Goal: Complete application form

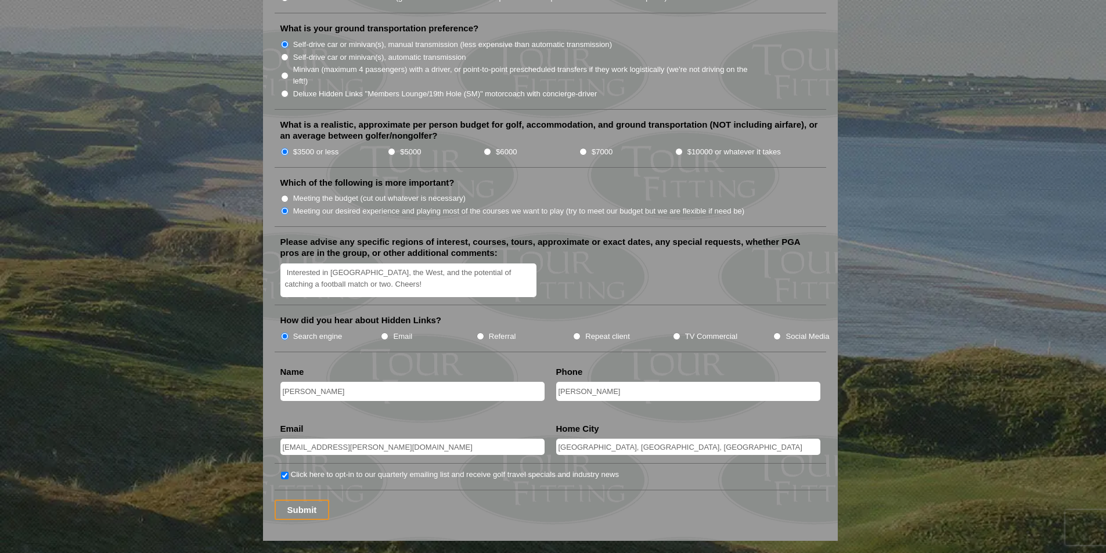
scroll to position [1509, 0]
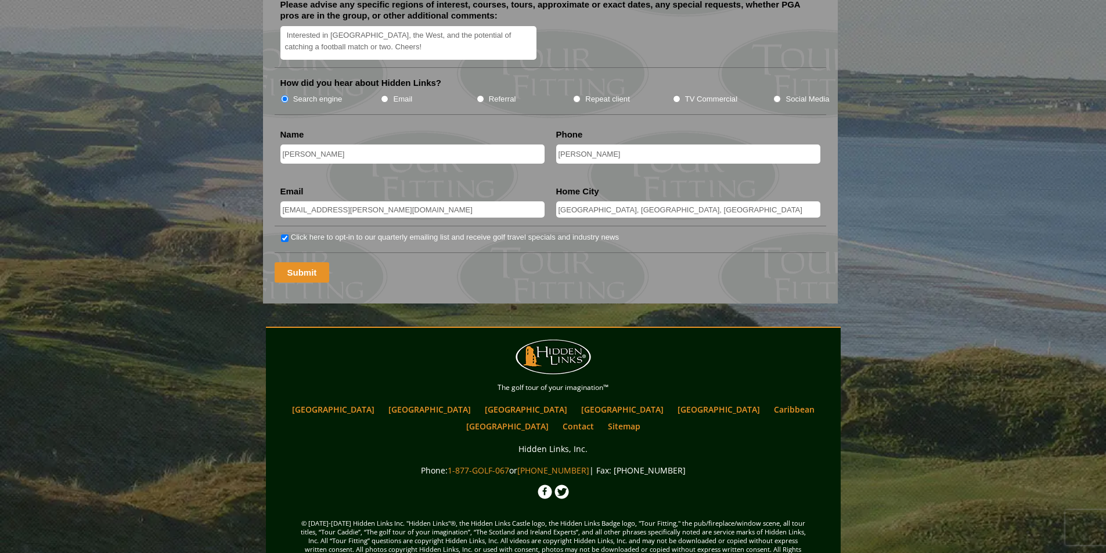
click at [310, 262] on input "Submit" at bounding box center [302, 272] width 55 height 20
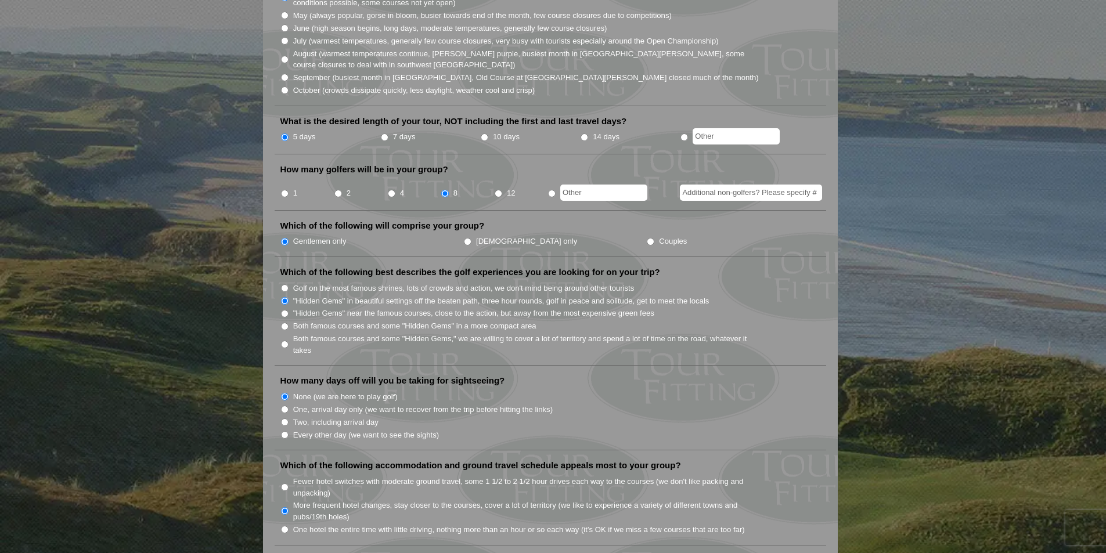
scroll to position [406, 0]
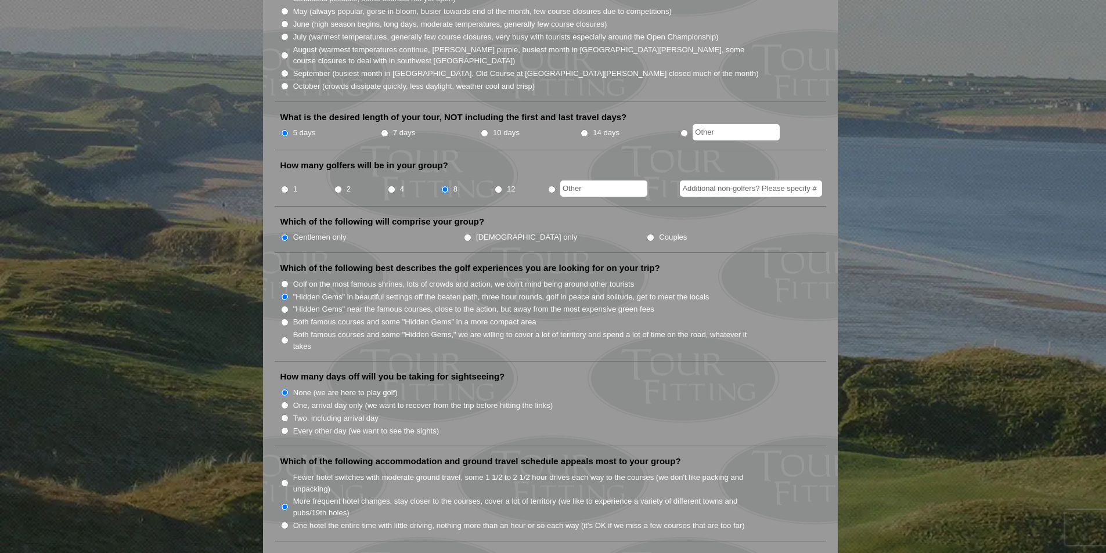
click at [399, 127] on label "7 days" at bounding box center [404, 133] width 23 height 12
click at [388, 129] on input "7 days" at bounding box center [385, 133] width 8 height 8
radio input "true"
click at [312, 127] on label "5 days" at bounding box center [304, 133] width 23 height 12
click at [289, 129] on input "5 days" at bounding box center [285, 133] width 8 height 8
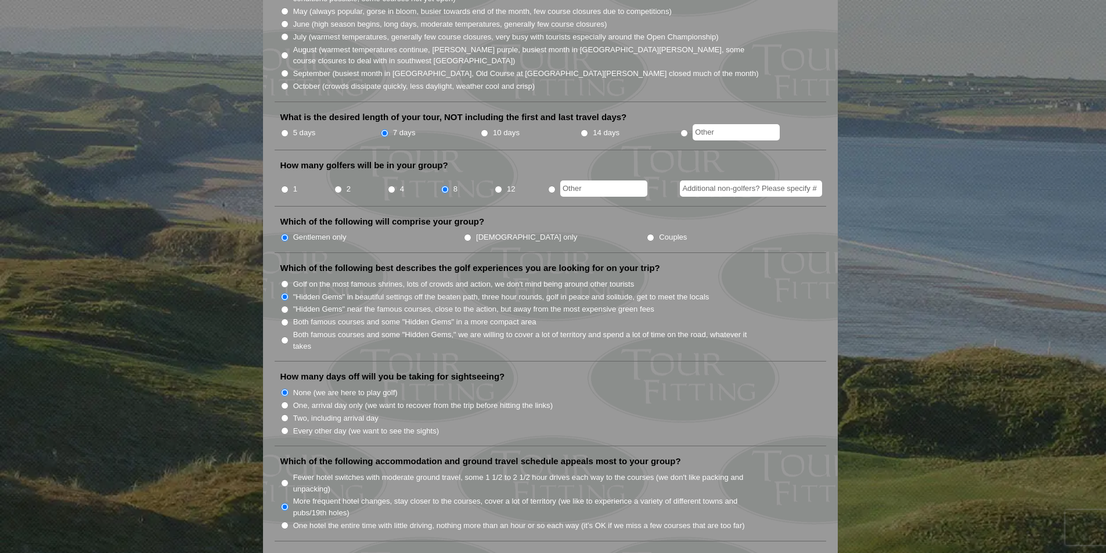
radio input "true"
click at [397, 127] on label "7 days" at bounding box center [404, 133] width 23 height 12
click at [388, 129] on input "7 days" at bounding box center [385, 133] width 8 height 8
radio input "true"
click at [293, 127] on label "5 days" at bounding box center [304, 133] width 23 height 12
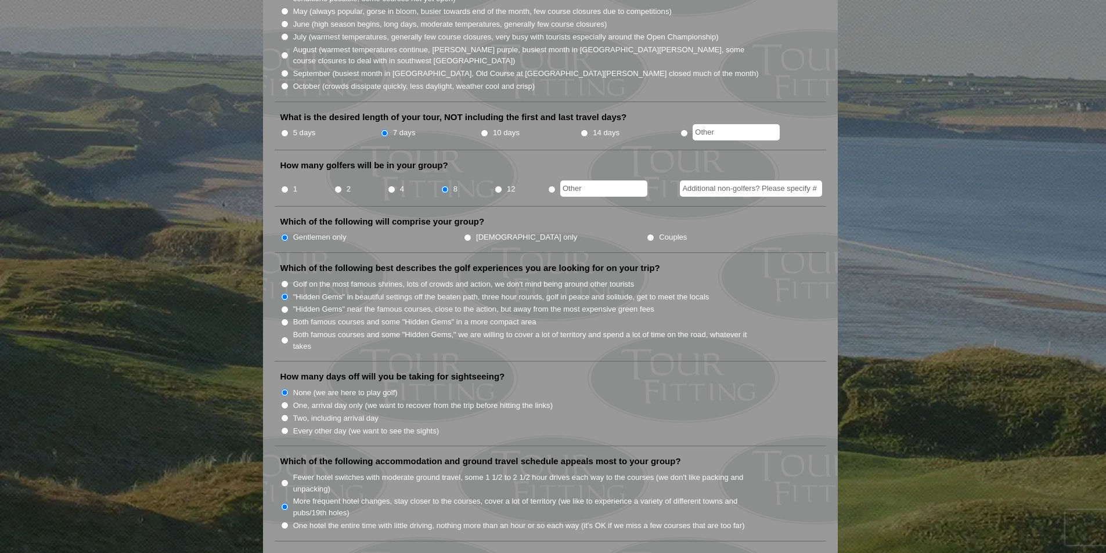
click at [289, 129] on input "5 days" at bounding box center [285, 133] width 8 height 8
radio input "true"
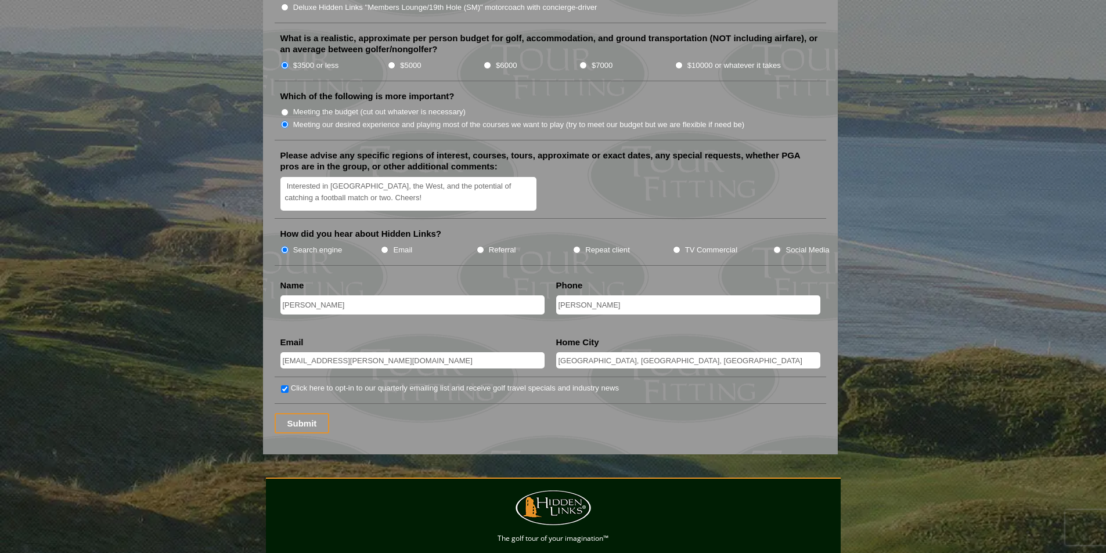
scroll to position [1451, 0]
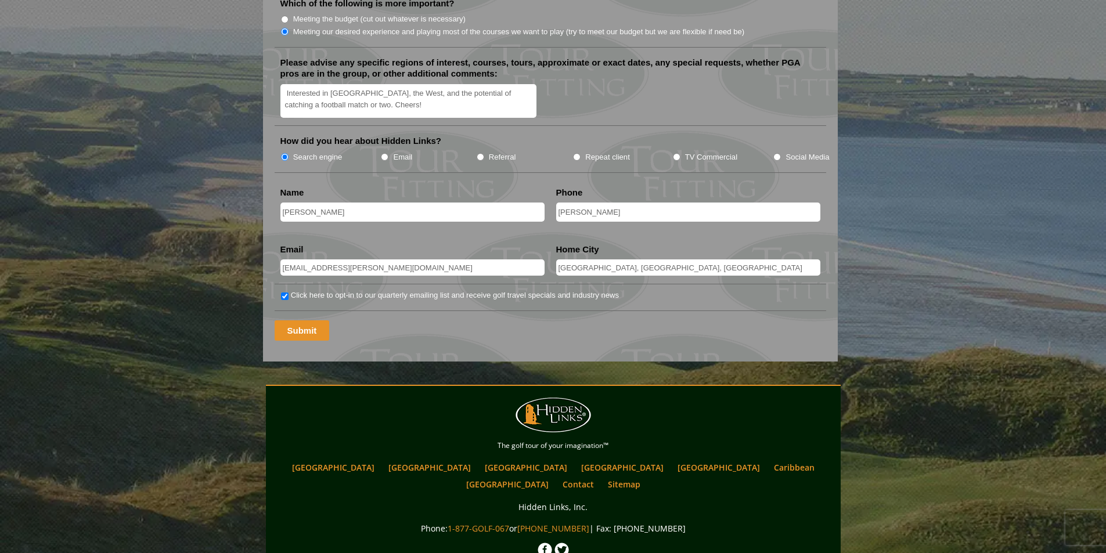
click at [293, 320] on input "Submit" at bounding box center [302, 330] width 55 height 20
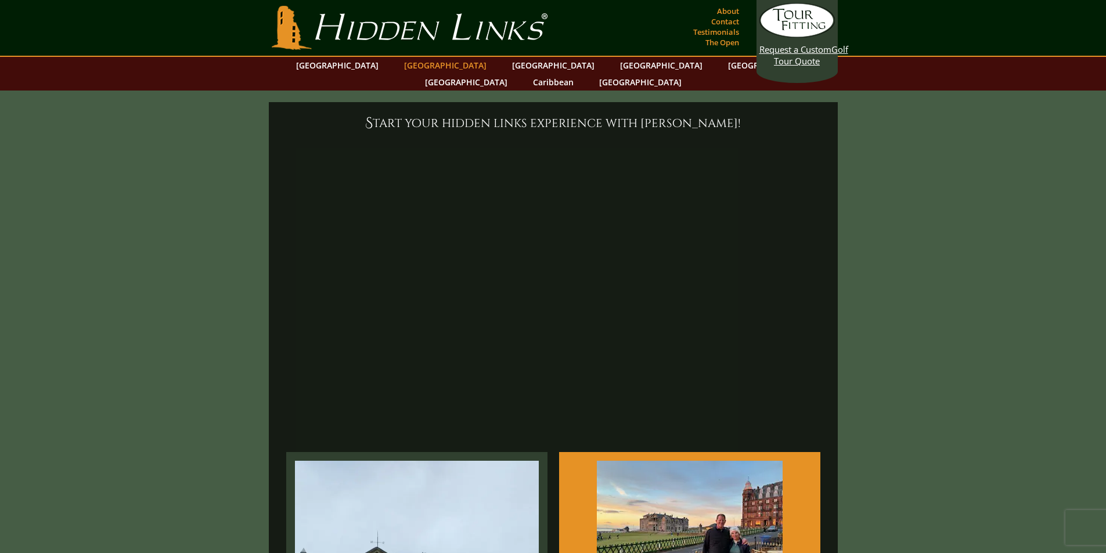
click at [427, 59] on link "[GEOGRAPHIC_DATA]" at bounding box center [445, 65] width 94 height 17
